Goal: Information Seeking & Learning: Learn about a topic

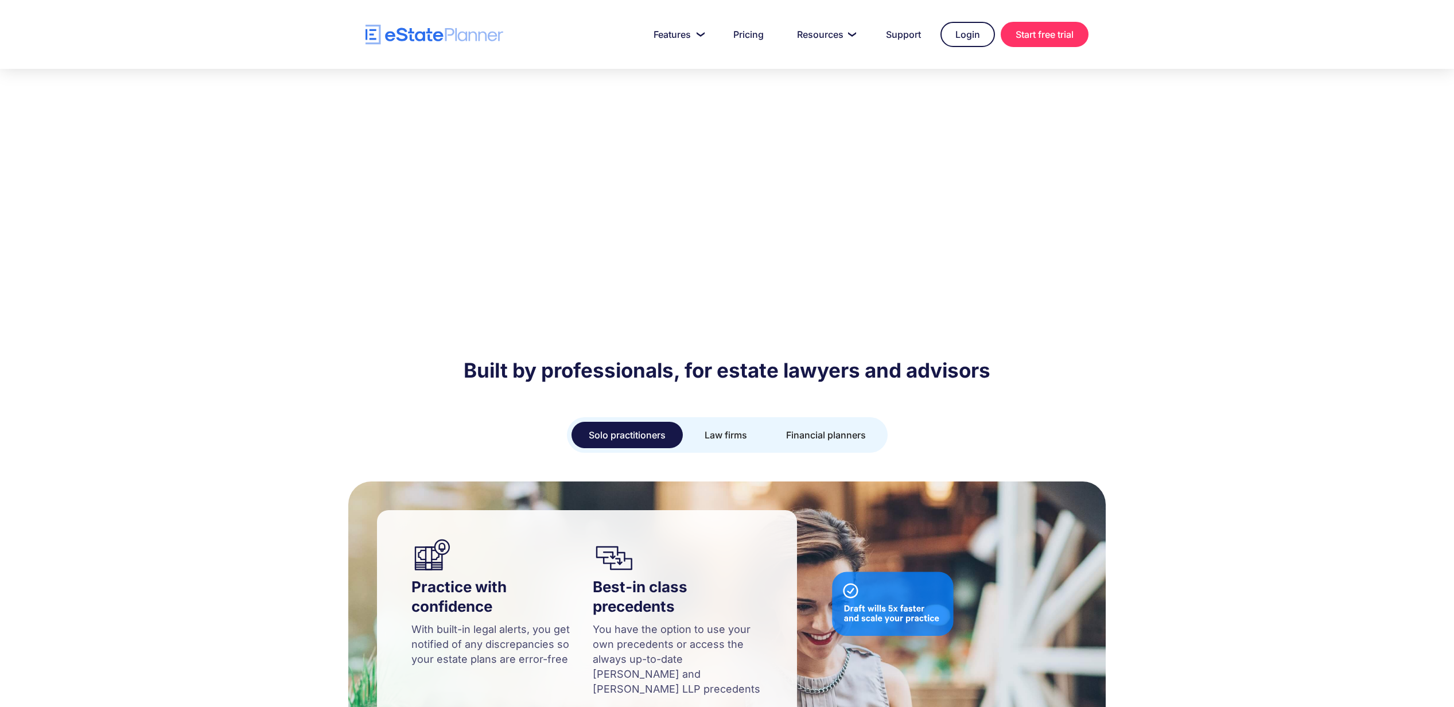
scroll to position [706, 0]
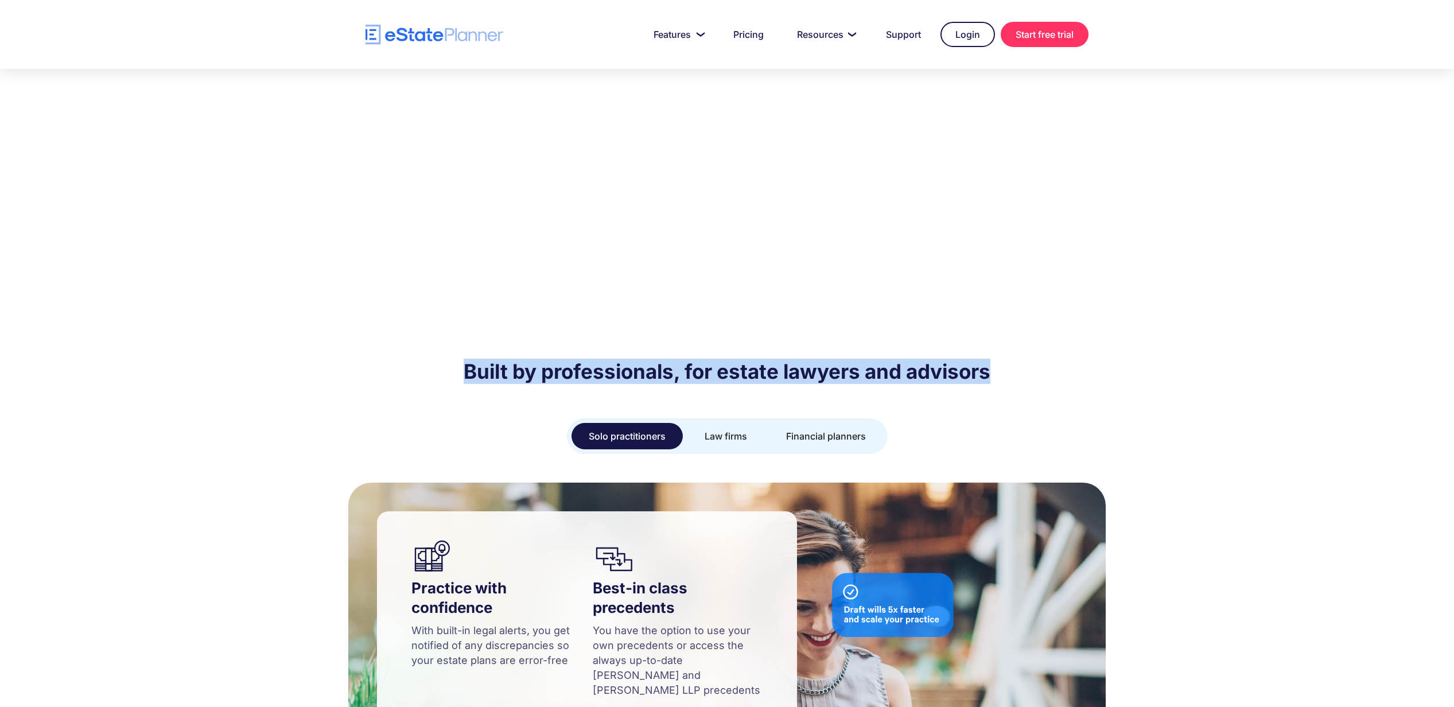
drag, startPoint x: 456, startPoint y: 309, endPoint x: 1035, endPoint y: 314, distance: 579.1
click at [1035, 359] on h2 "Built by professionals, for estate lawyers and advisors" at bounding box center [727, 371] width 723 height 25
copy h2 "Built by professionals, for estate lawyers and advisors"
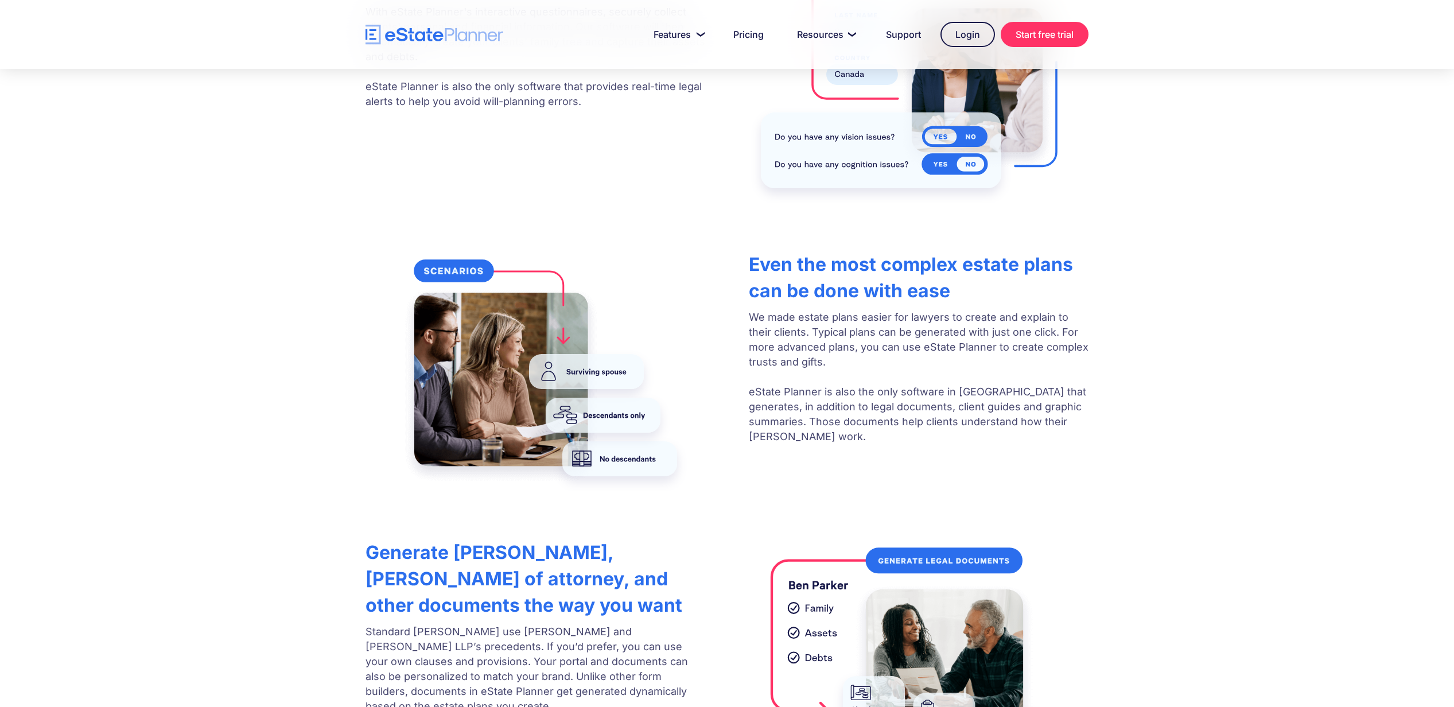
scroll to position [2028, 0]
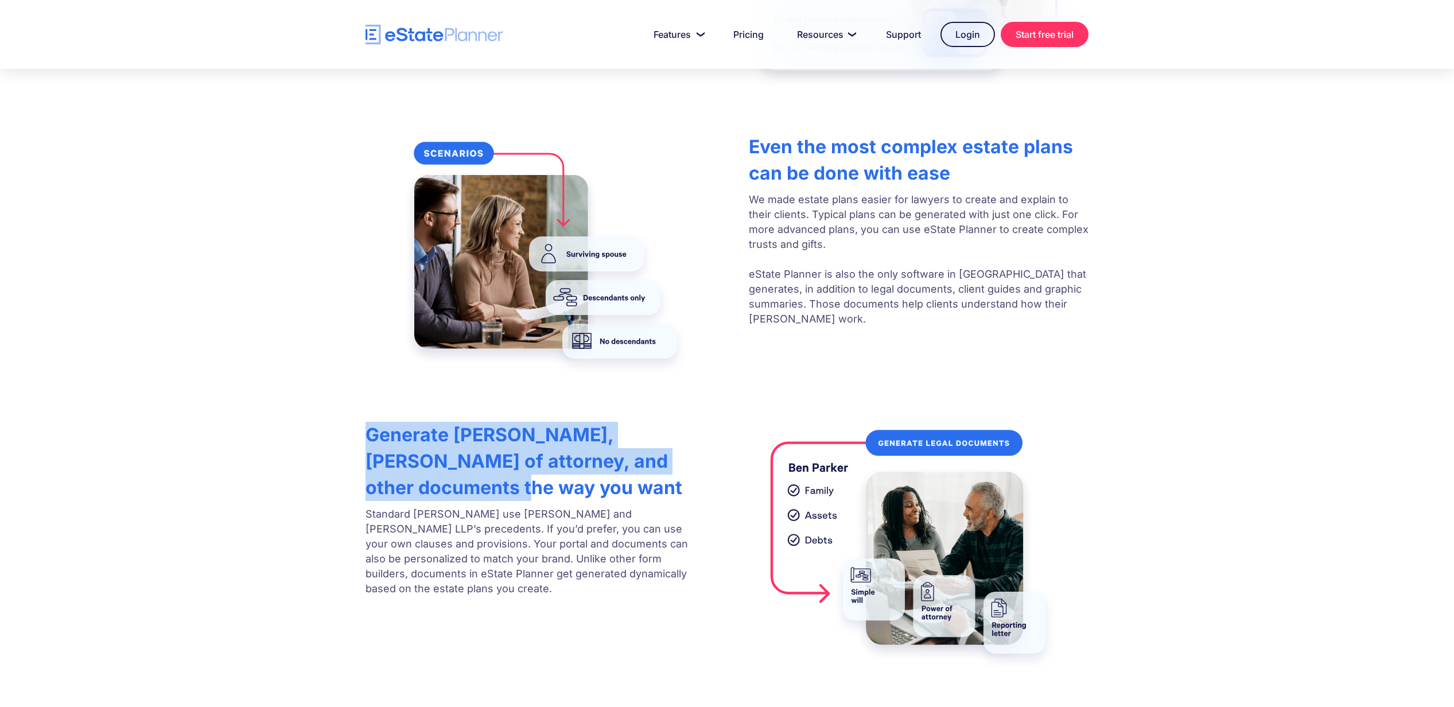
drag, startPoint x: 365, startPoint y: 360, endPoint x: 459, endPoint y: 420, distance: 111.4
click at [465, 423] on h3 "Generate [PERSON_NAME], [PERSON_NAME] of attorney, and other documents the way …" at bounding box center [536, 461] width 340 height 79
drag, startPoint x: 444, startPoint y: 414, endPoint x: 436, endPoint y: 412, distance: 8.4
click at [443, 422] on h3 "Generate [PERSON_NAME], [PERSON_NAME] of attorney, and other documents the way …" at bounding box center [536, 461] width 340 height 79
drag, startPoint x: 428, startPoint y: 412, endPoint x: 378, endPoint y: 386, distance: 55.7
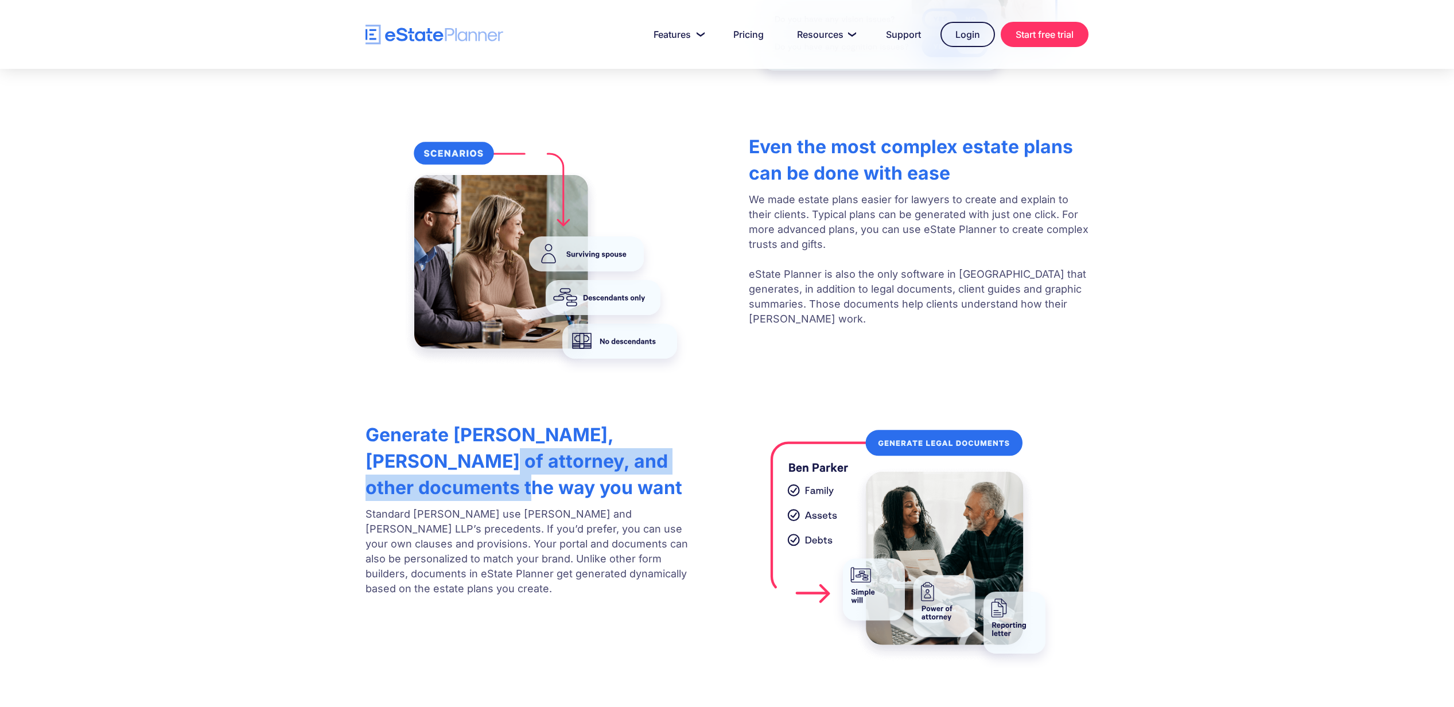
click at [378, 422] on h3 "Generate [PERSON_NAME], [PERSON_NAME] of attorney, and other documents the way …" at bounding box center [536, 461] width 340 height 79
click at [378, 424] on strong "Generate [PERSON_NAME], [PERSON_NAME] of attorney, and other documents the way …" at bounding box center [524, 461] width 317 height 75
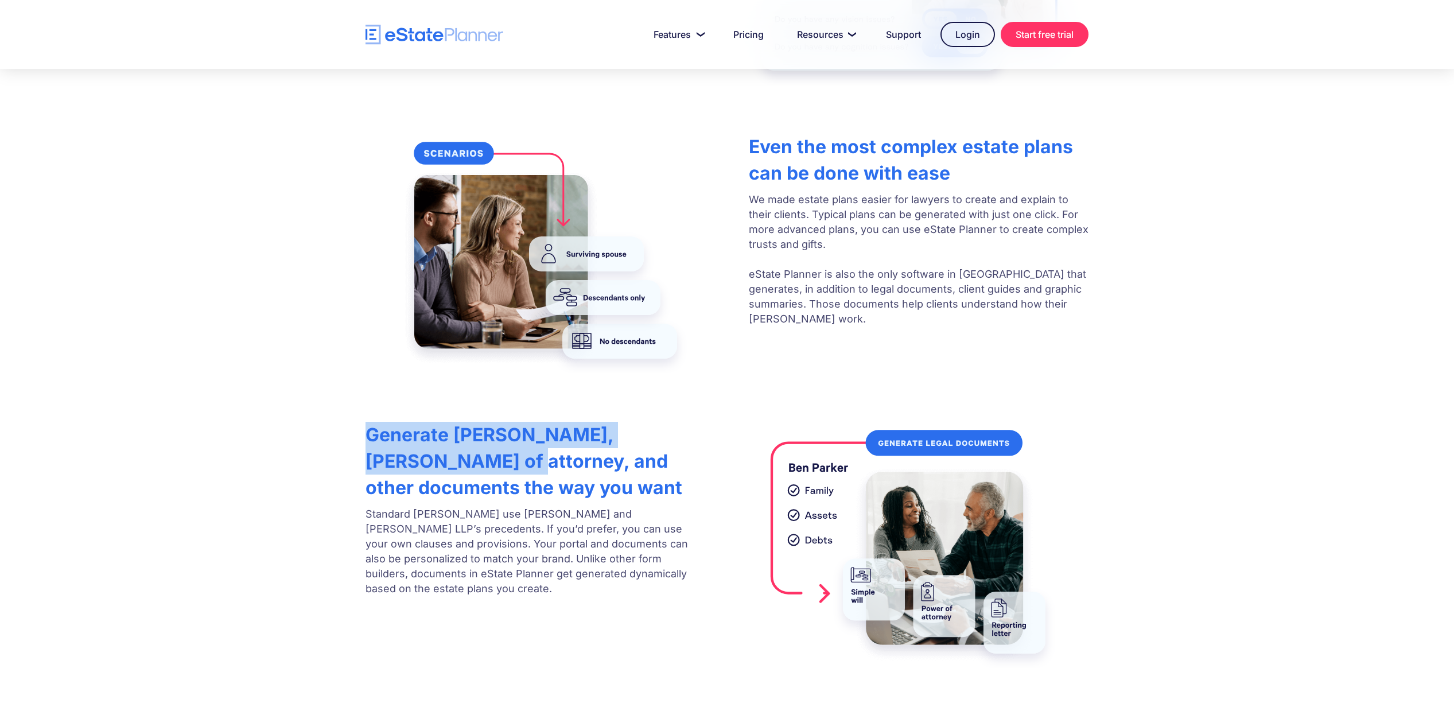
drag, startPoint x: 410, startPoint y: 398, endPoint x: 358, endPoint y: 336, distance: 80.7
click at [358, 336] on div "How eState Planner helps lawyers and advisors Better and easier client data col…" at bounding box center [727, 205] width 1454 height 1011
click at [360, 416] on div "Generate [PERSON_NAME], [PERSON_NAME] of attorney, and other documents the way …" at bounding box center [727, 542] width 758 height 252
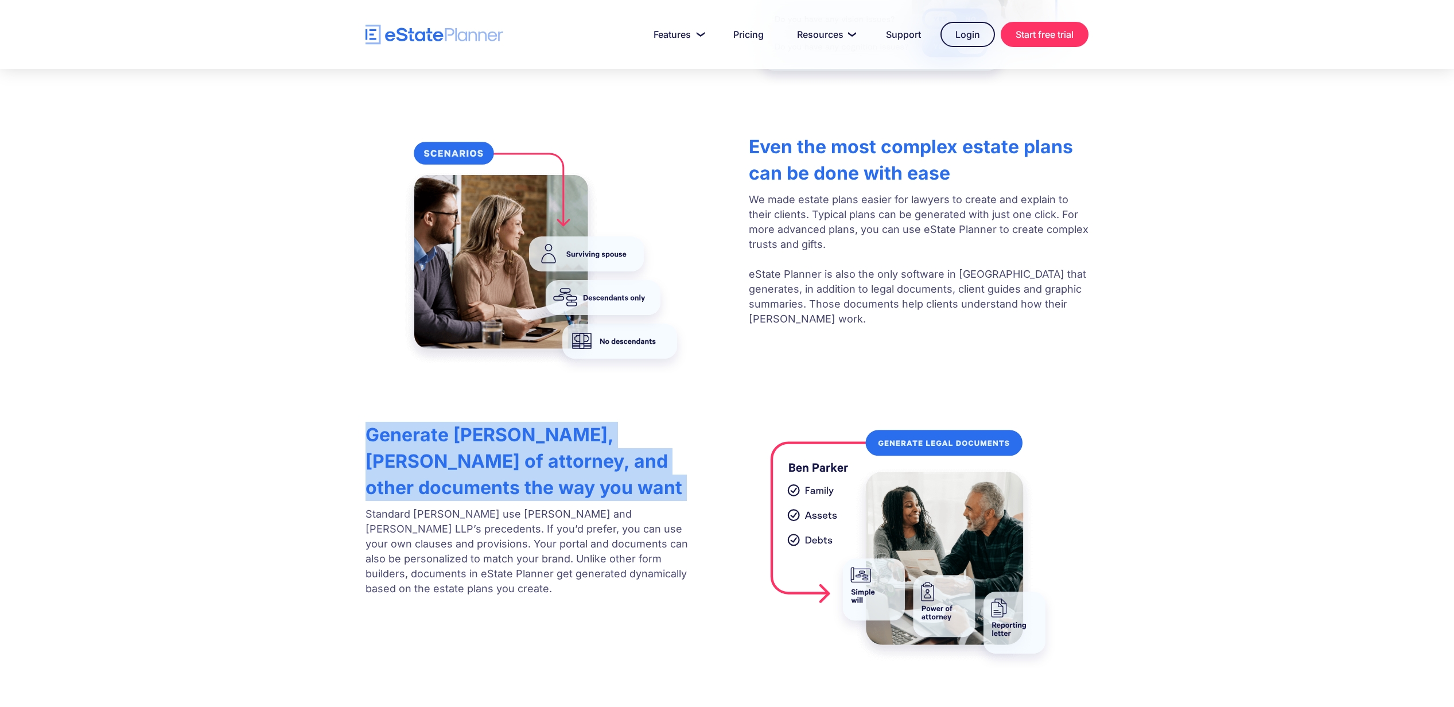
drag, startPoint x: 362, startPoint y: 346, endPoint x: 434, endPoint y: 410, distance: 96.7
click at [434, 416] on div "Generate [PERSON_NAME], [PERSON_NAME] of attorney, and other documents the way …" at bounding box center [727, 542] width 758 height 252
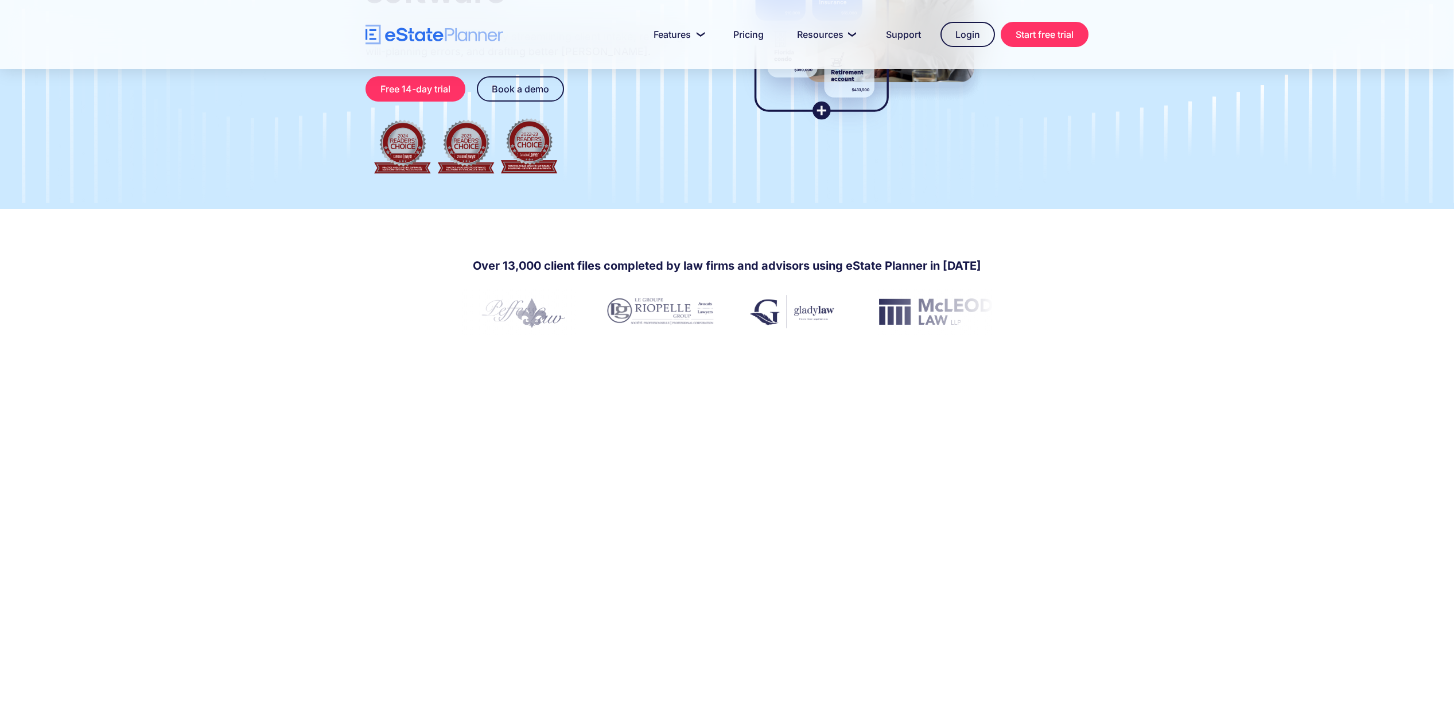
scroll to position [0, 0]
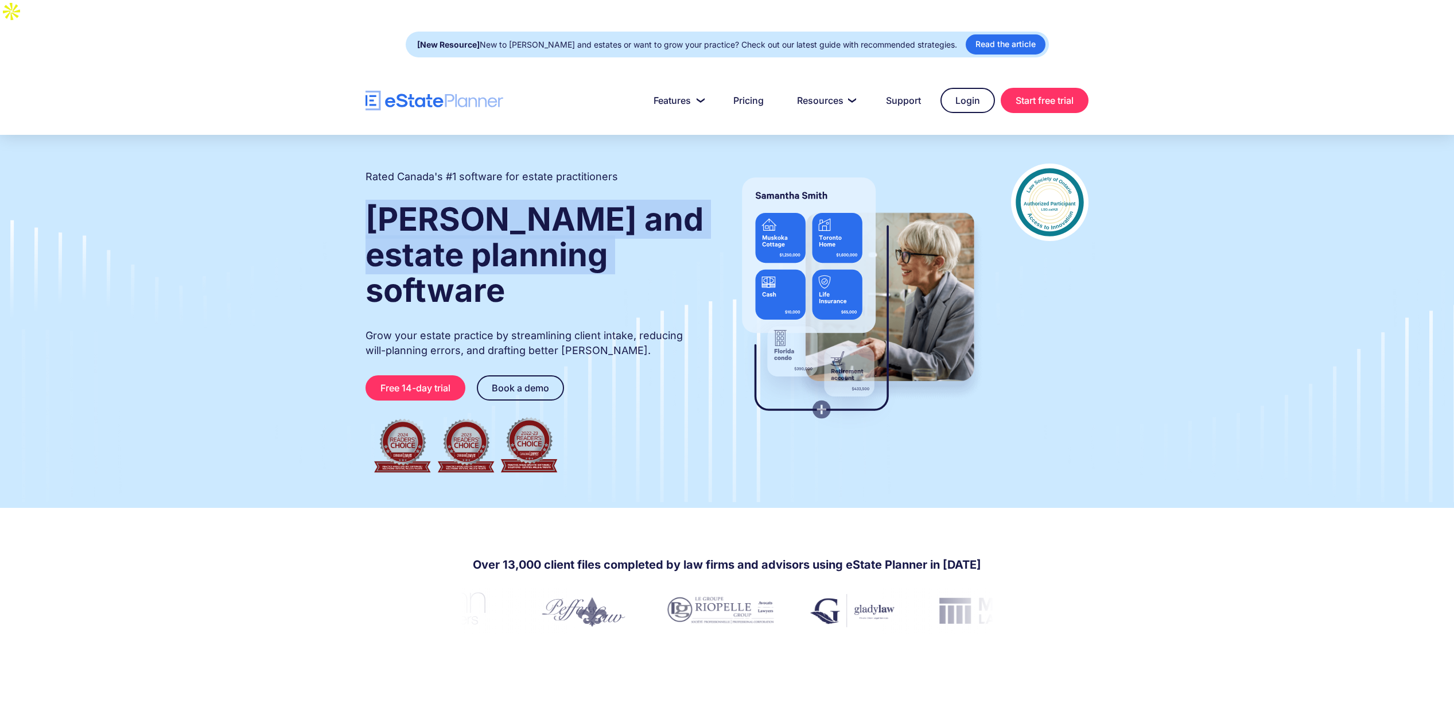
drag, startPoint x: 365, startPoint y: 190, endPoint x: 663, endPoint y: 247, distance: 303.9
click at [663, 247] on h1 "[PERSON_NAME] and estate planning software" at bounding box center [536, 254] width 340 height 107
copy strong "[PERSON_NAME] and estate planning software"
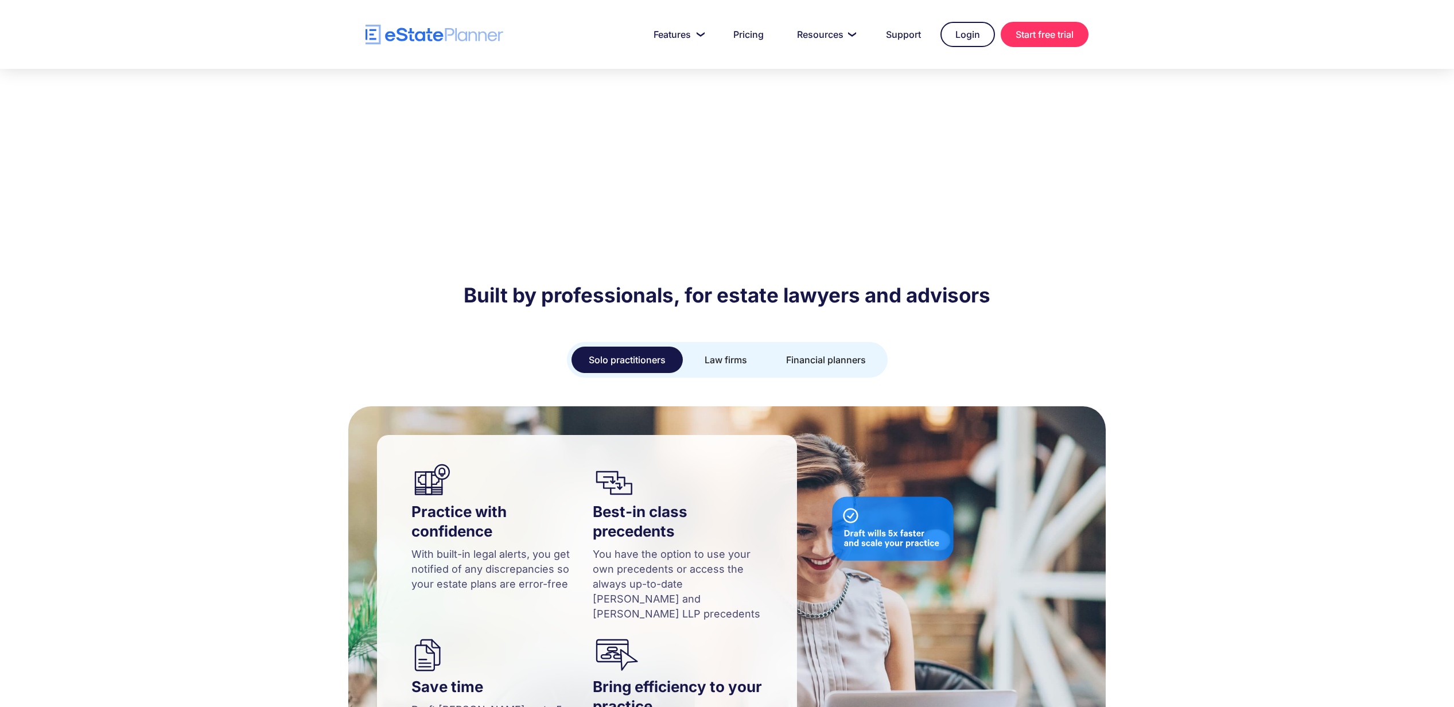
scroll to position [572, 0]
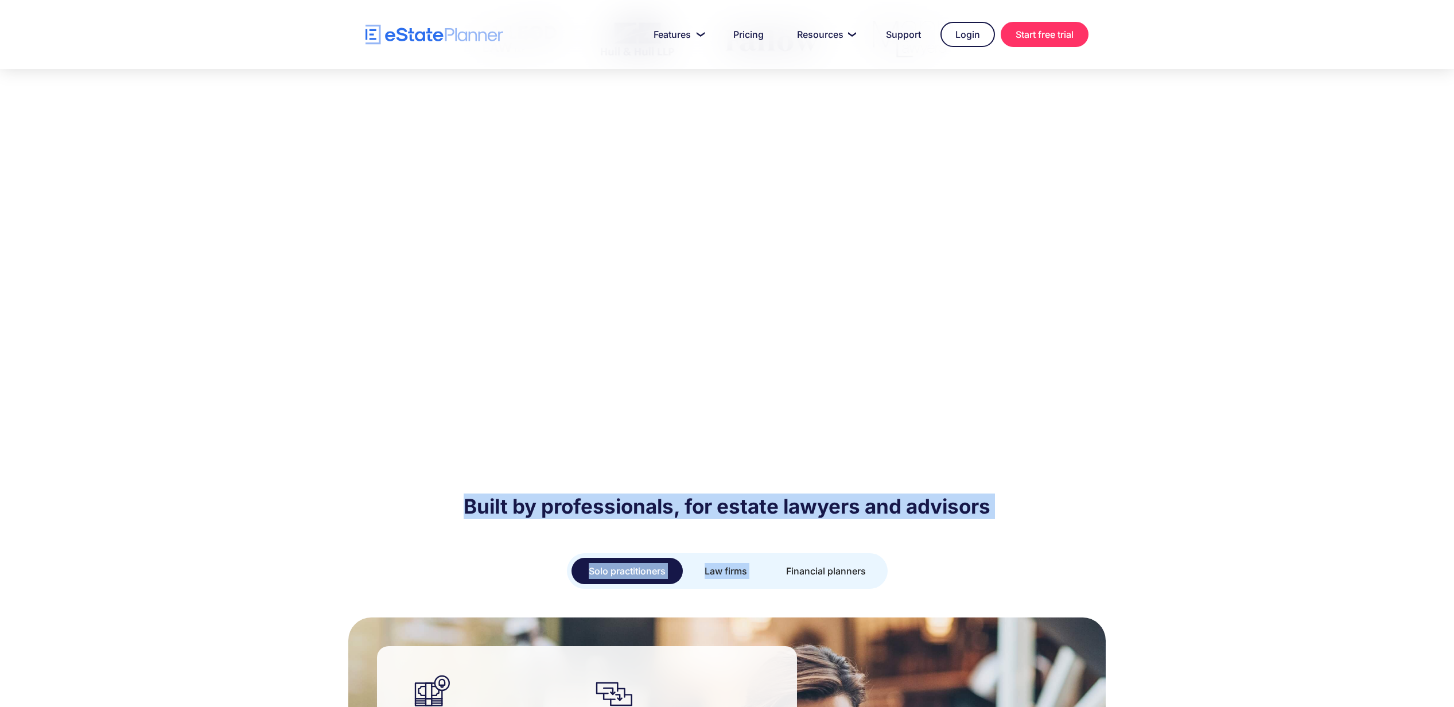
drag, startPoint x: 450, startPoint y: 437, endPoint x: 826, endPoint y: 461, distance: 377.2
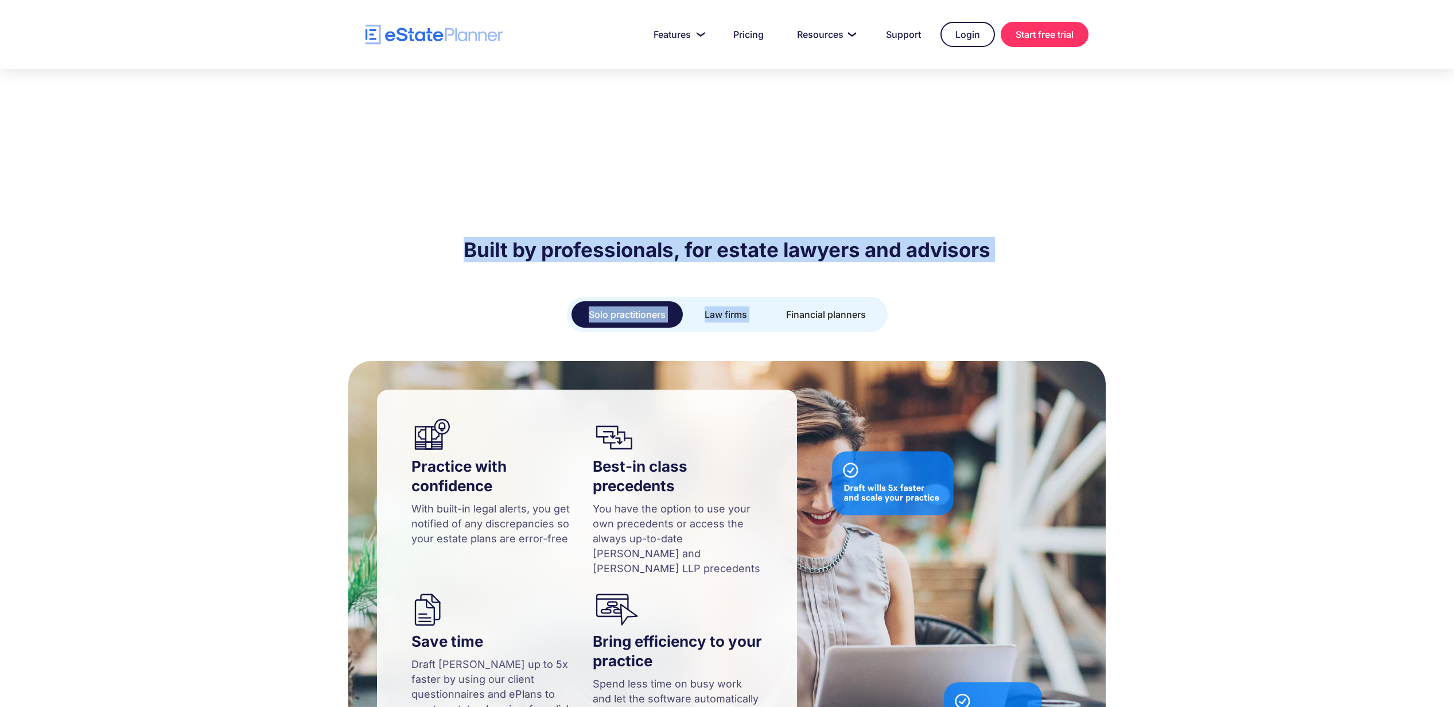
scroll to position [966, 0]
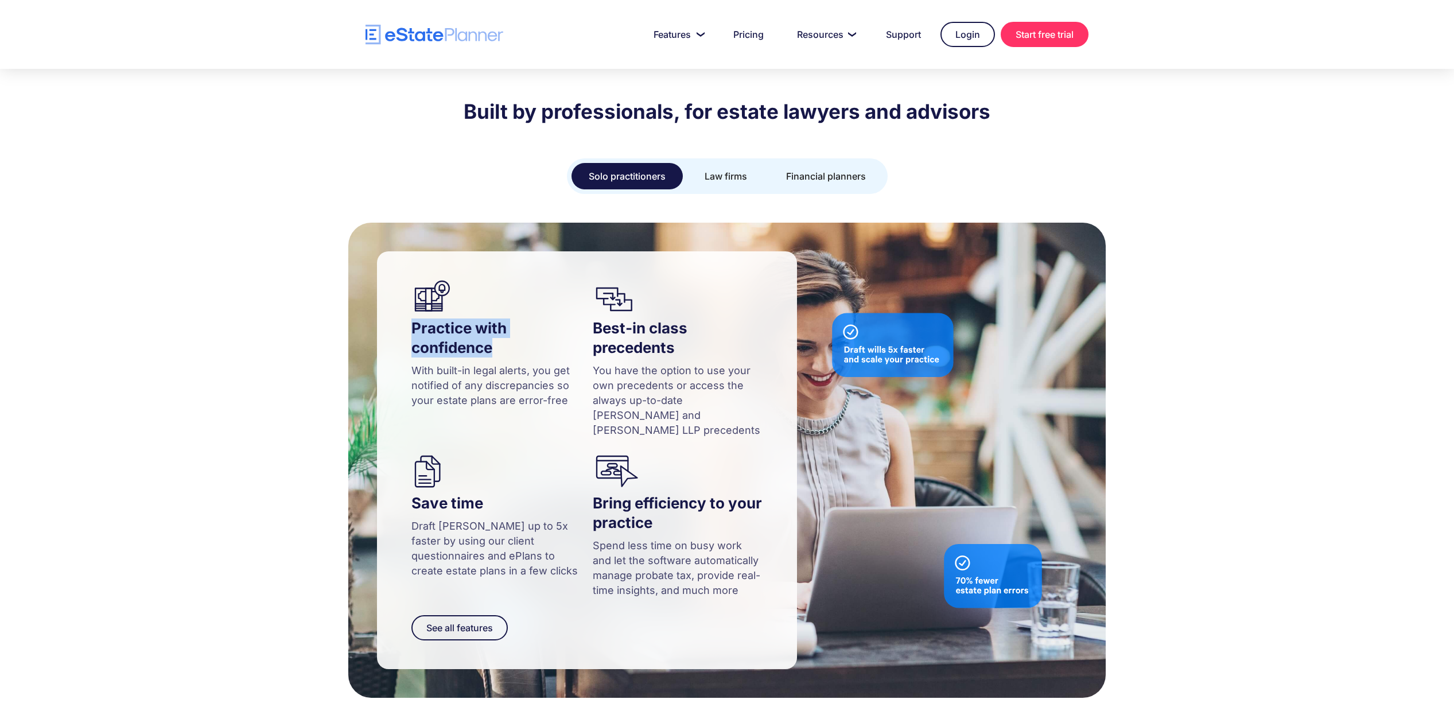
drag, startPoint x: 415, startPoint y: 270, endPoint x: 503, endPoint y: 292, distance: 90.5
click at [503, 319] on h4 "Practice with confidence" at bounding box center [496, 338] width 170 height 39
copy h4 "Practice with confidence"
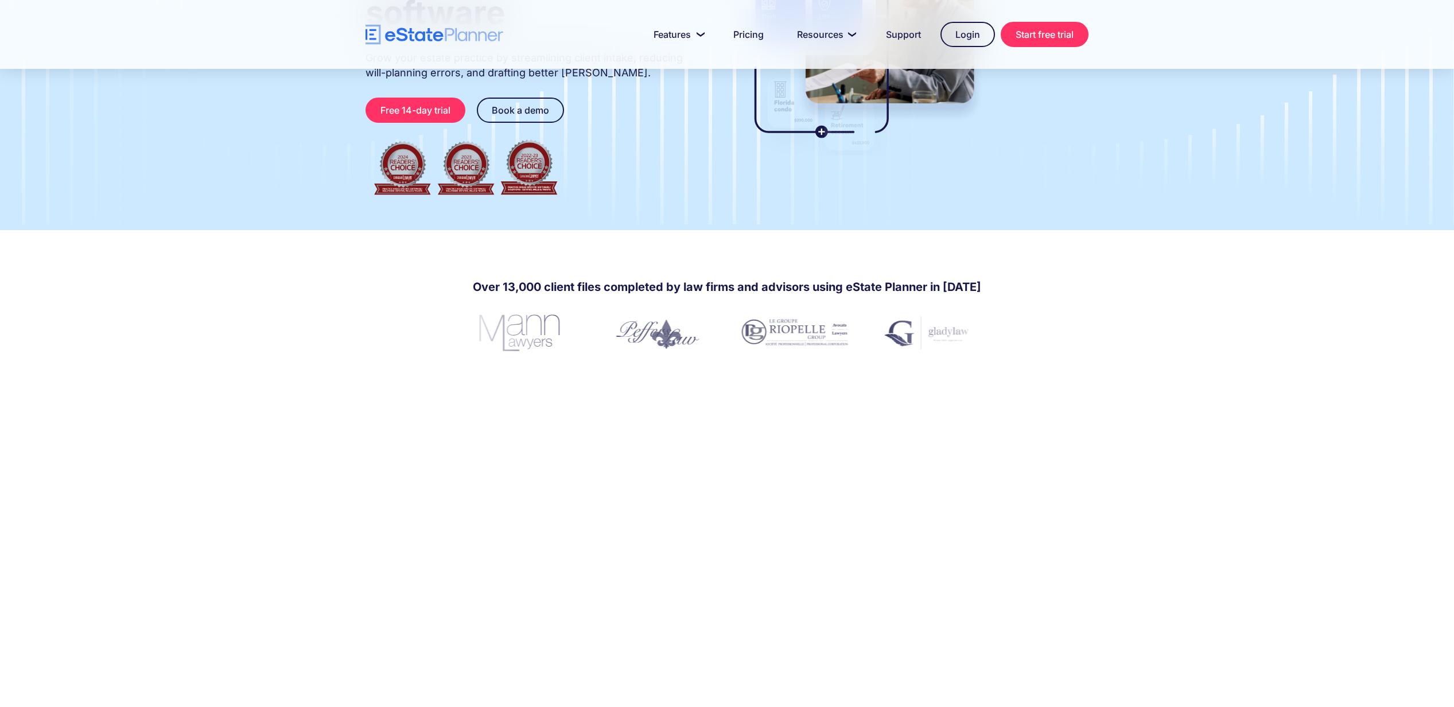
scroll to position [313, 0]
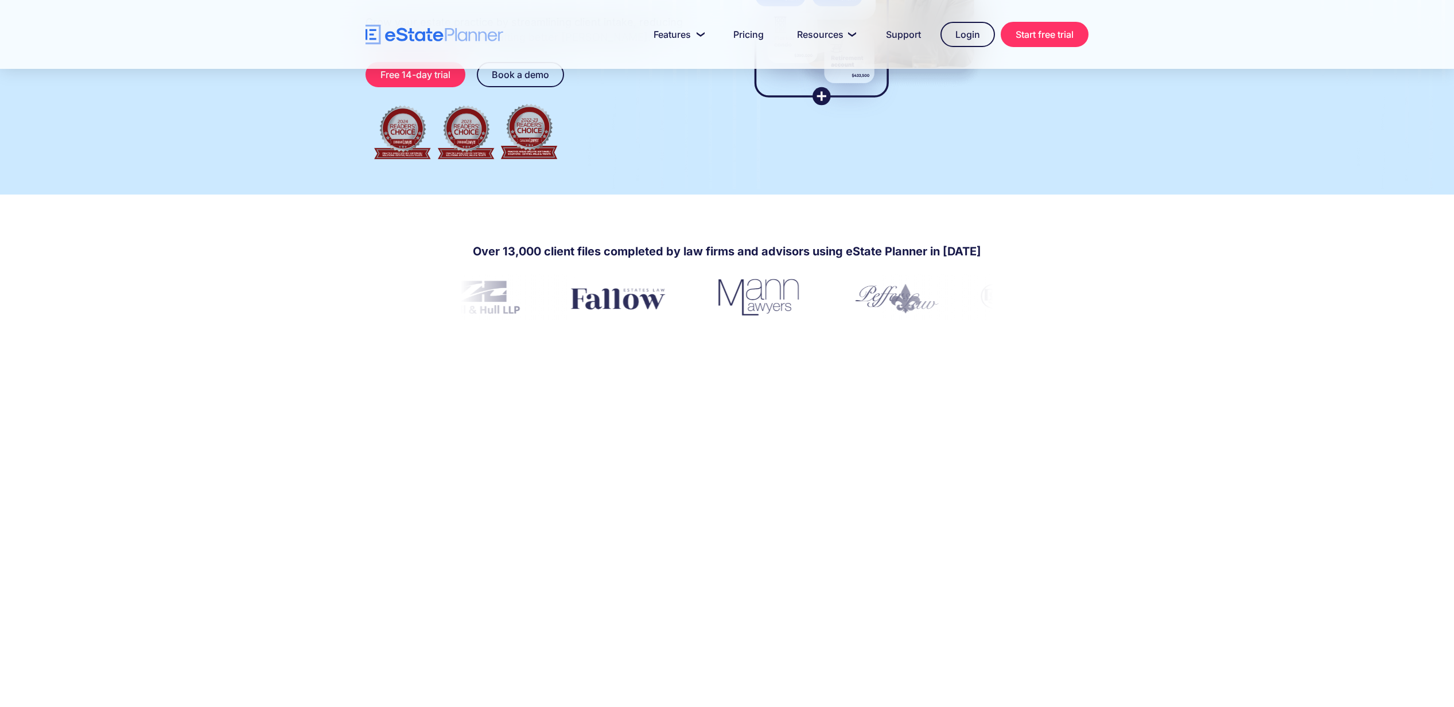
click at [356, 578] on div at bounding box center [727, 511] width 1454 height 383
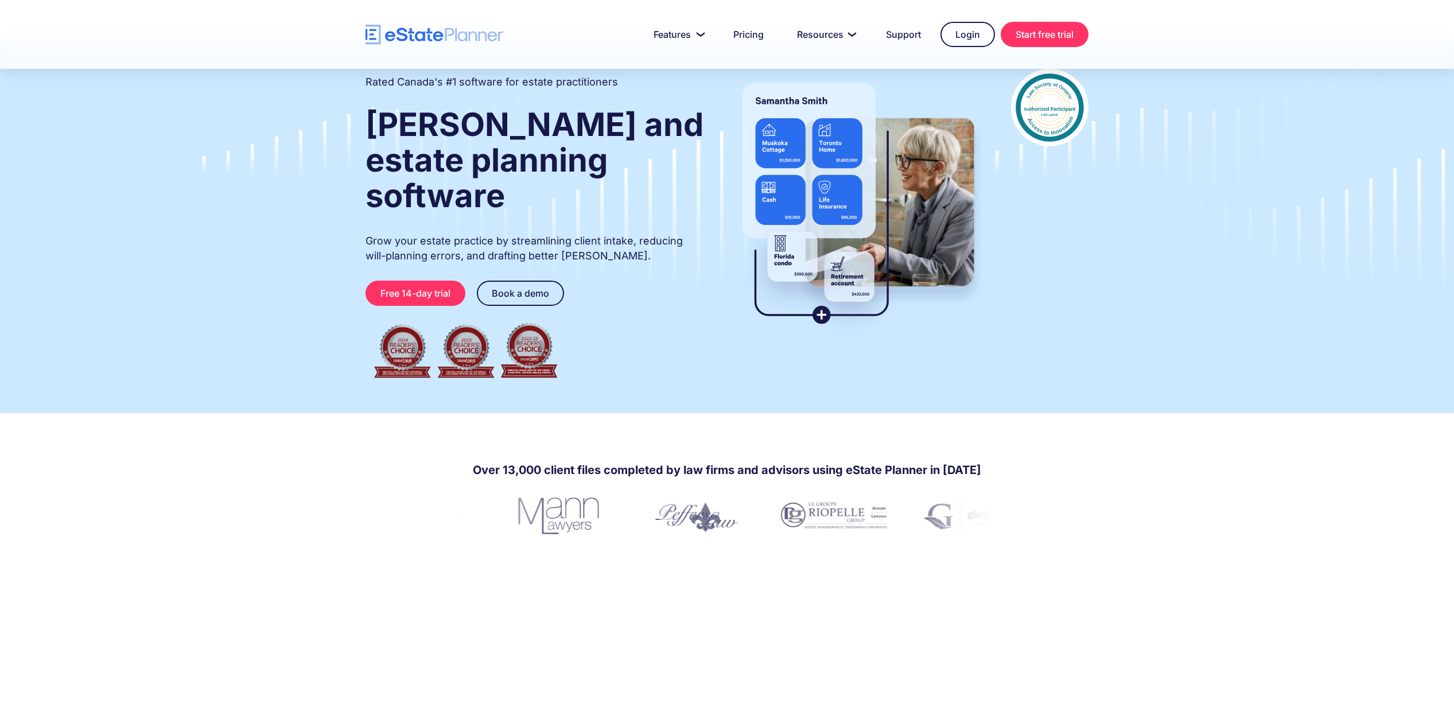
scroll to position [0, 0]
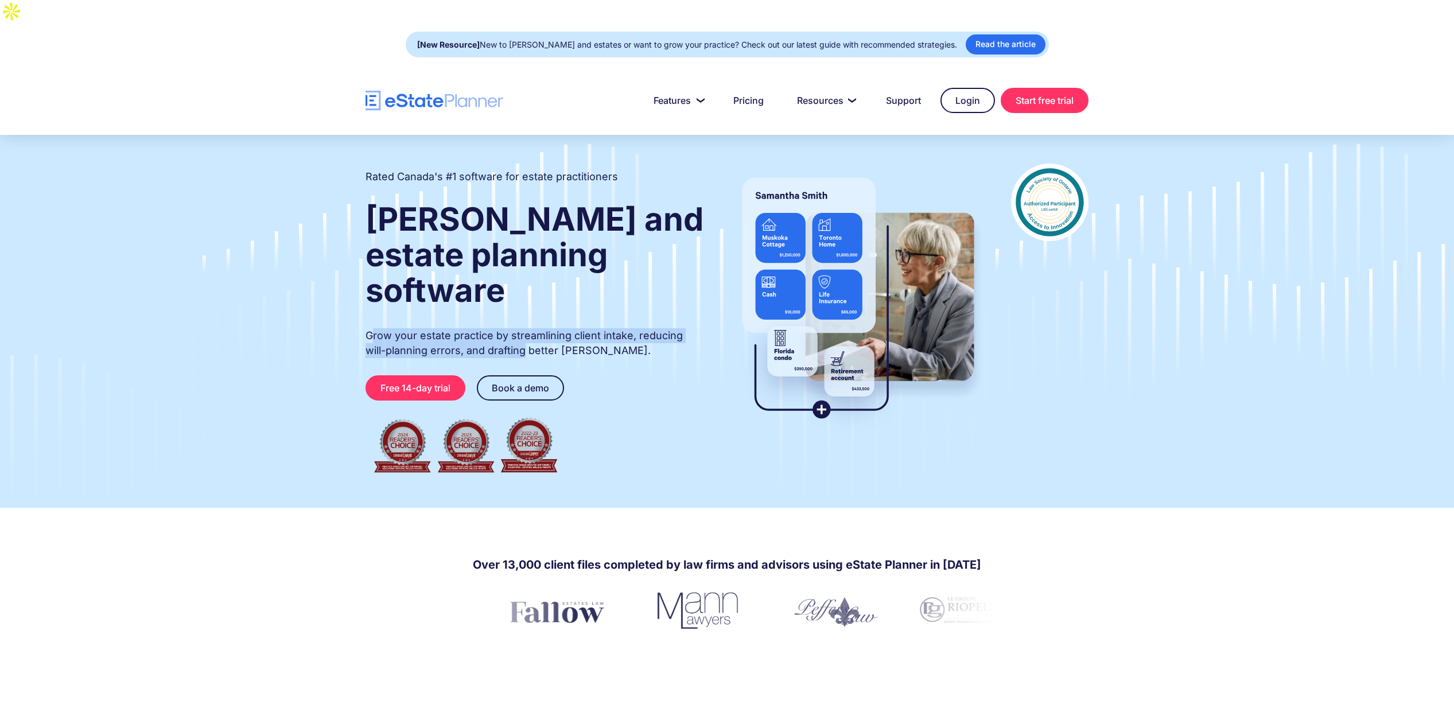
drag, startPoint x: 370, startPoint y: 273, endPoint x: 503, endPoint y: 290, distance: 134.3
click at [503, 328] on p "Grow your estate practice by streamlining client intake, reducing will-planning…" at bounding box center [536, 343] width 340 height 30
click at [584, 328] on p "Grow your estate practice by streamlining client intake, reducing will-planning…" at bounding box center [536, 343] width 340 height 30
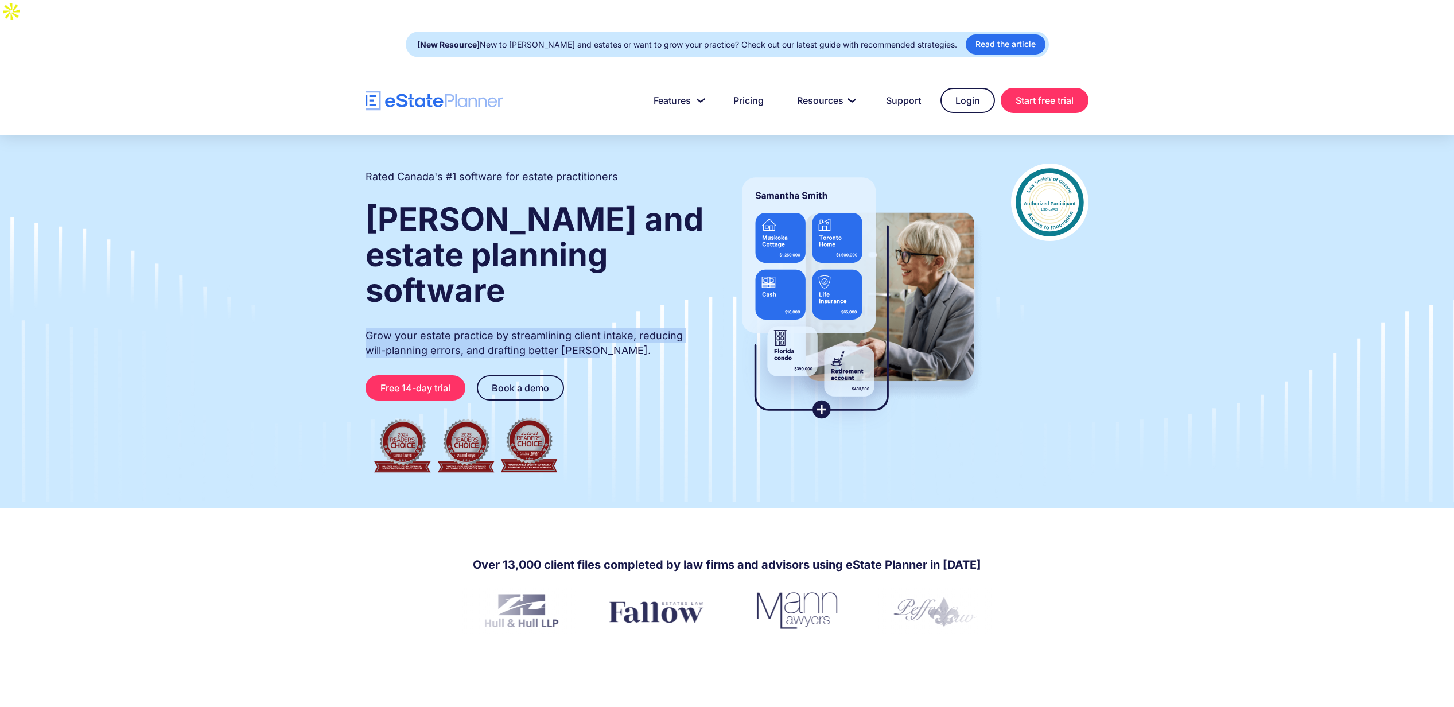
drag, startPoint x: 577, startPoint y: 292, endPoint x: 357, endPoint y: 273, distance: 220.7
click at [357, 273] on div "Rated Canada's #1 software for estate practitioners [PERSON_NAME] and estate pl…" at bounding box center [727, 322] width 758 height 316
copy p "Grow your estate practice by streamlining client intake, reducing will-planning…"
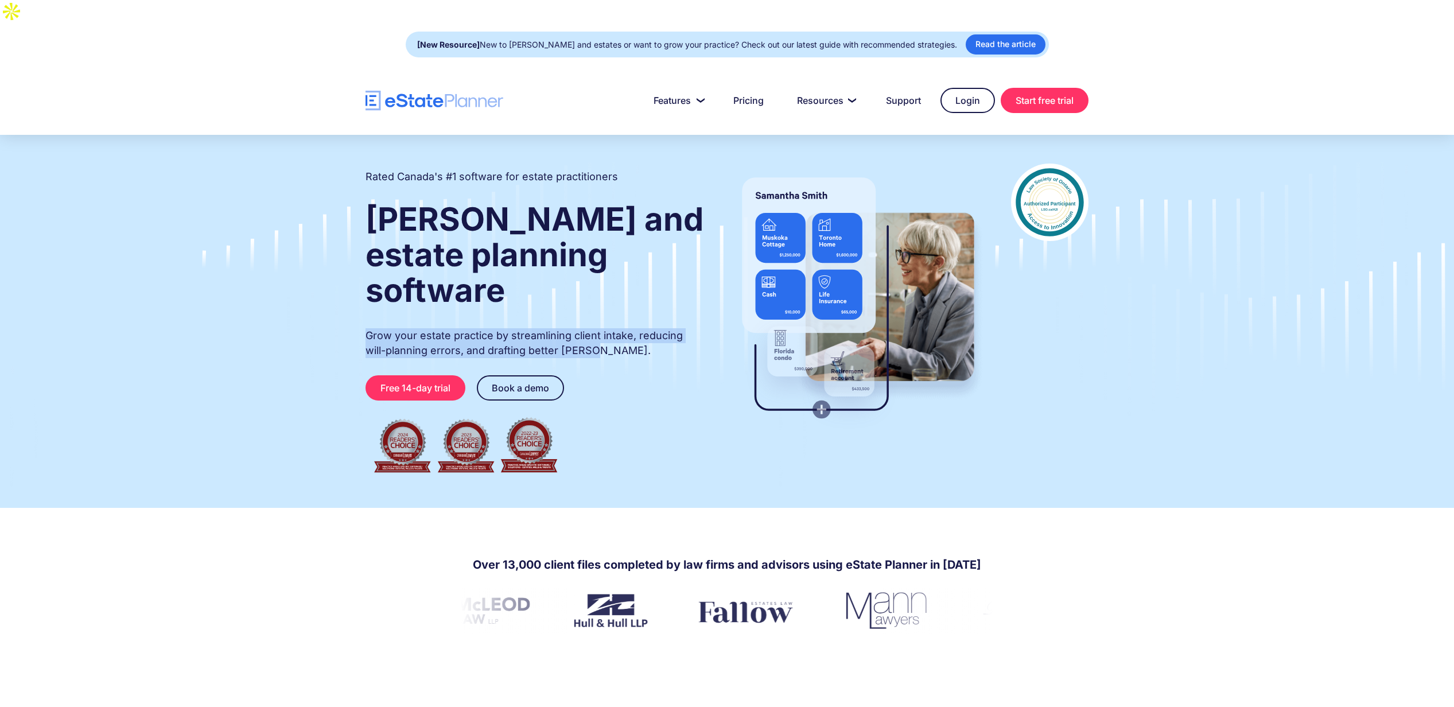
copy p "Grow your estate practice by streamlining client intake, reducing will-planning…"
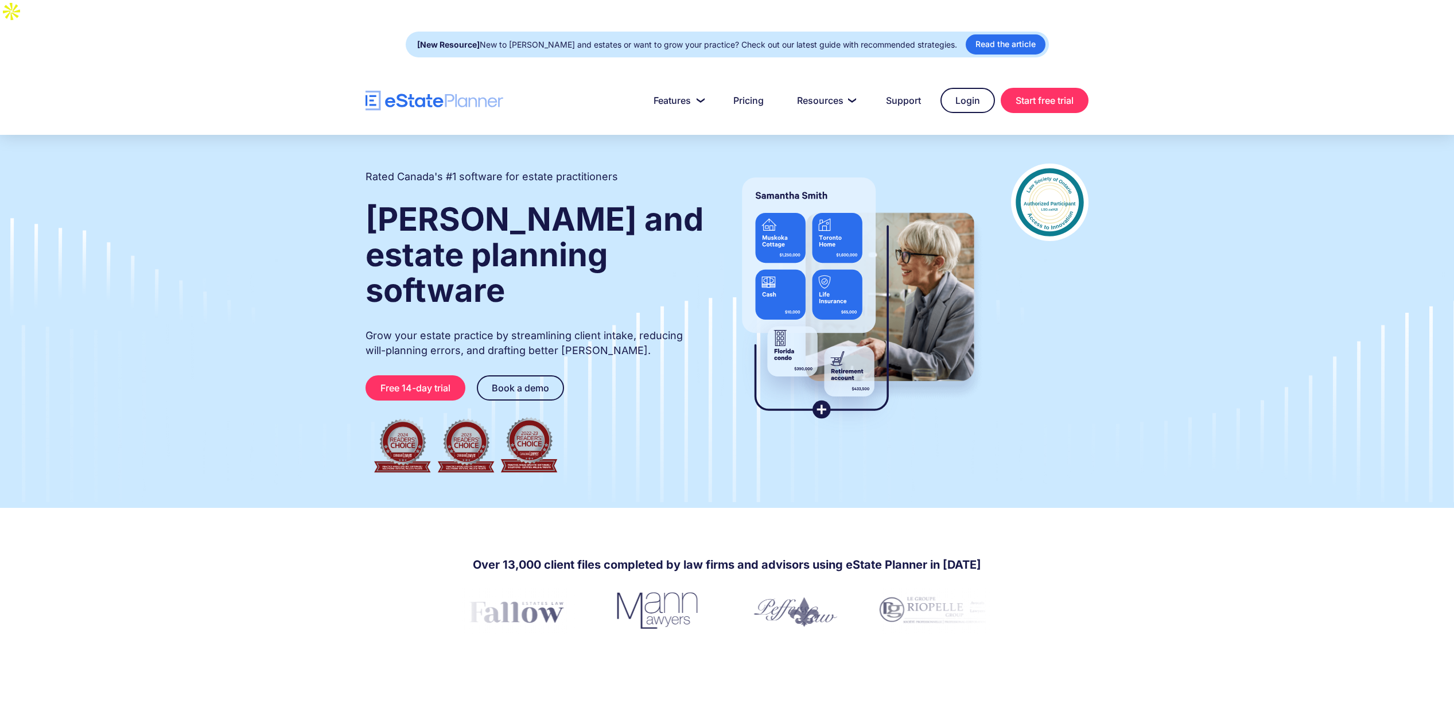
click at [224, 91] on div at bounding box center [727, 100] width 1454 height 69
